Goal: Task Accomplishment & Management: Manage account settings

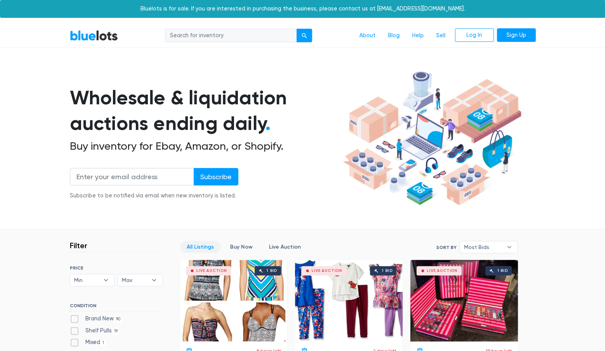
click at [467, 295] on div "Live Auction 1 bid" at bounding box center [463, 300] width 107 height 81
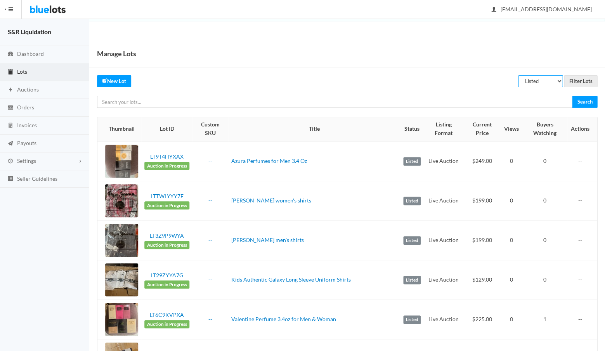
select select
click at [580, 80] on input "Filter Lots" at bounding box center [580, 81] width 33 height 12
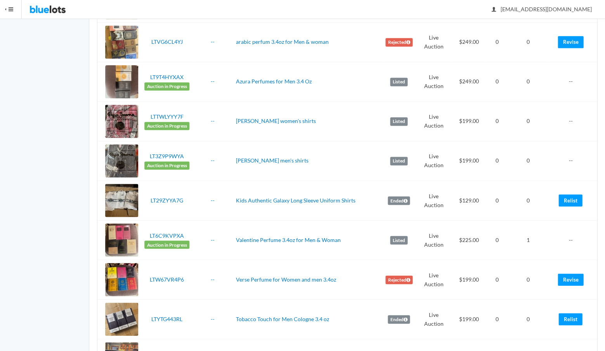
scroll to position [239, 0]
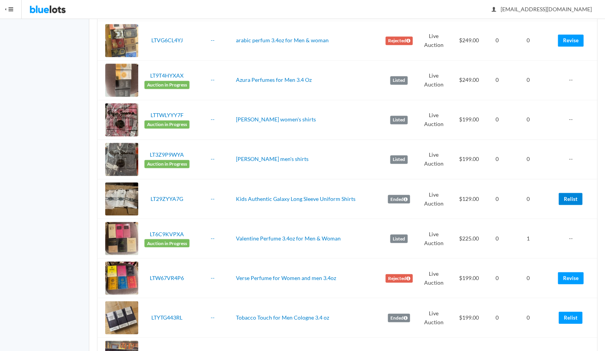
click at [569, 196] on link "Relist" at bounding box center [570, 199] width 24 height 12
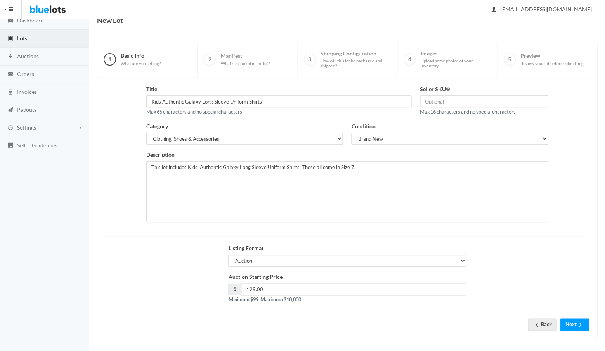
scroll to position [33, 0]
click at [283, 288] on input "129.00" at bounding box center [353, 290] width 225 height 12
type input "1"
type input "99"
click at [573, 322] on button "Next" at bounding box center [574, 325] width 29 height 12
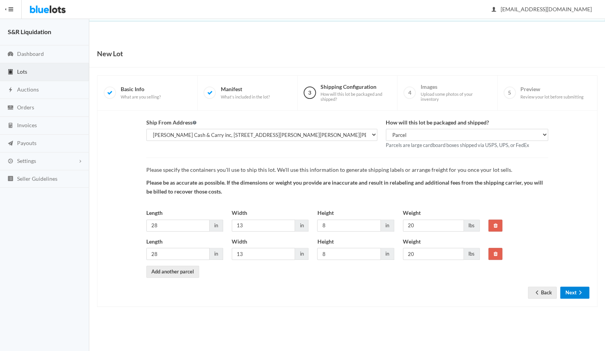
click at [568, 290] on button "Next" at bounding box center [574, 293] width 29 height 12
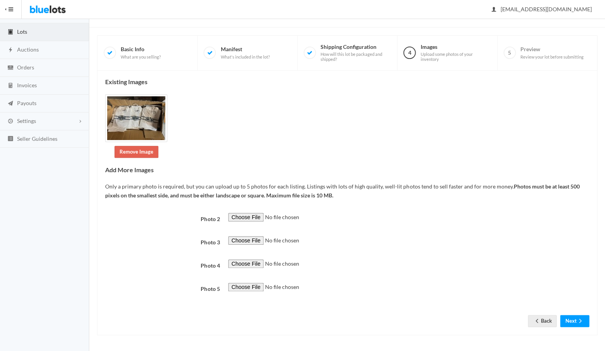
scroll to position [234, 0]
click at [569, 321] on button "Next" at bounding box center [574, 321] width 29 height 12
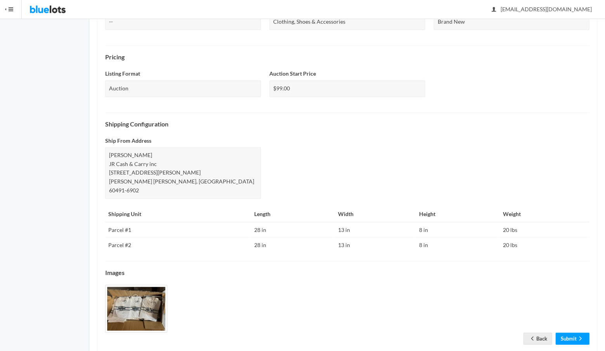
scroll to position [214, 0]
click at [566, 333] on link "Submit" at bounding box center [572, 339] width 34 height 12
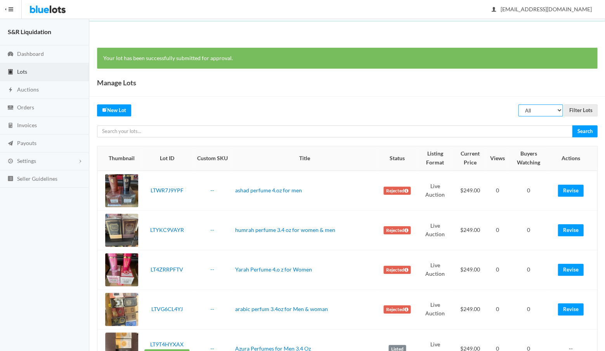
select select "listed"
click at [579, 109] on input "Filter Lots" at bounding box center [580, 110] width 33 height 12
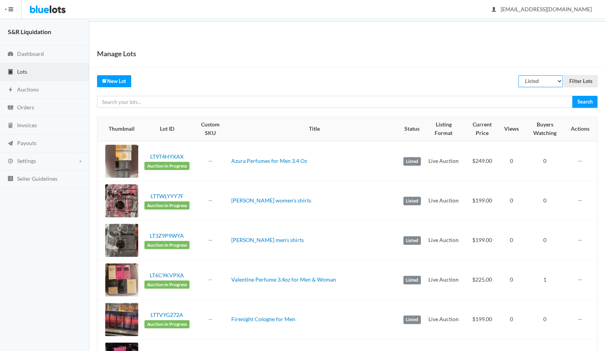
select select "scheduled"
click at [578, 80] on input "Filter Lots" at bounding box center [580, 81] width 33 height 12
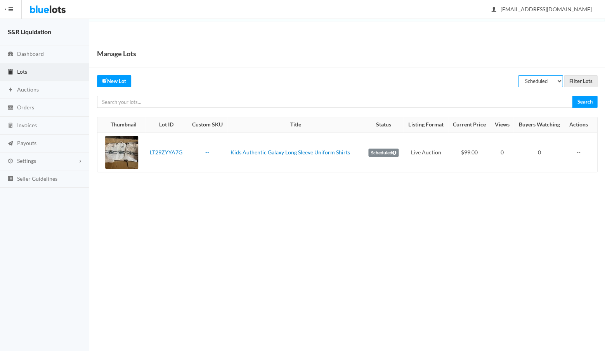
select select "ended"
click at [577, 80] on input "Filter Lots" at bounding box center [580, 81] width 33 height 12
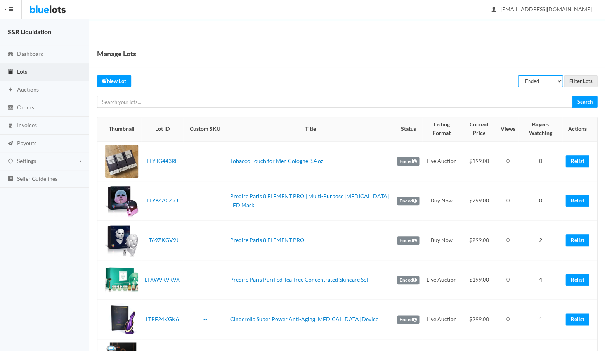
select select "listed"
click at [580, 80] on input "Filter Lots" at bounding box center [580, 81] width 33 height 12
